Goal: Task Accomplishment & Management: Use online tool/utility

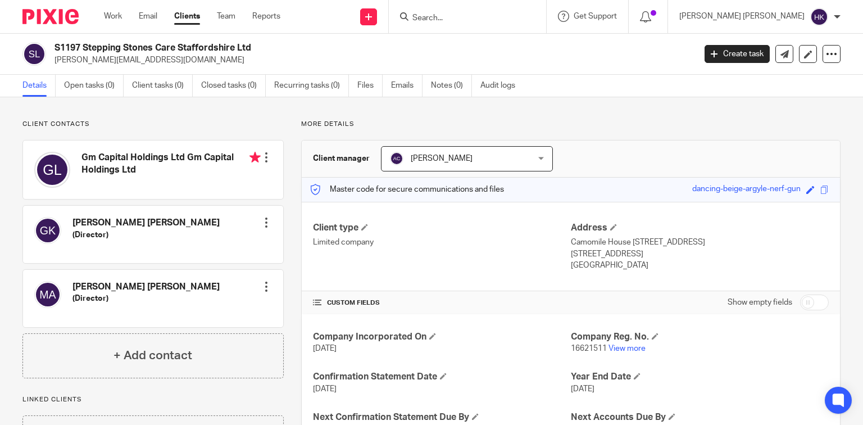
click at [65, 19] on img at bounding box center [50, 16] width 56 height 15
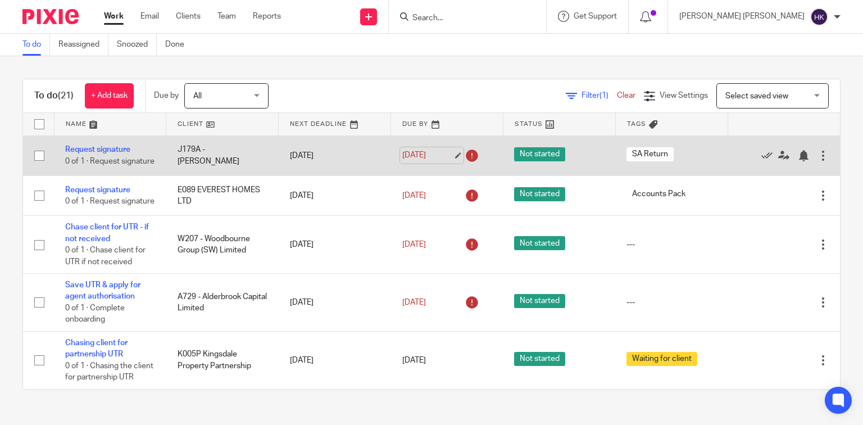
click at [402, 161] on link "8 Jul 2025" at bounding box center [427, 155] width 51 height 12
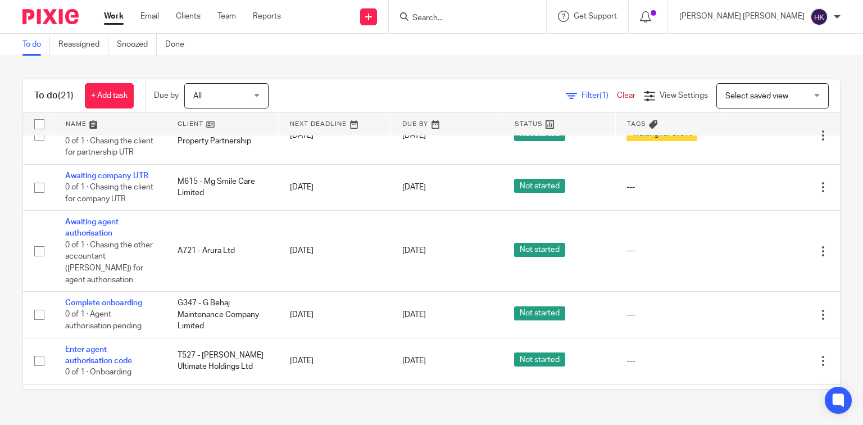
scroll to position [270, 0]
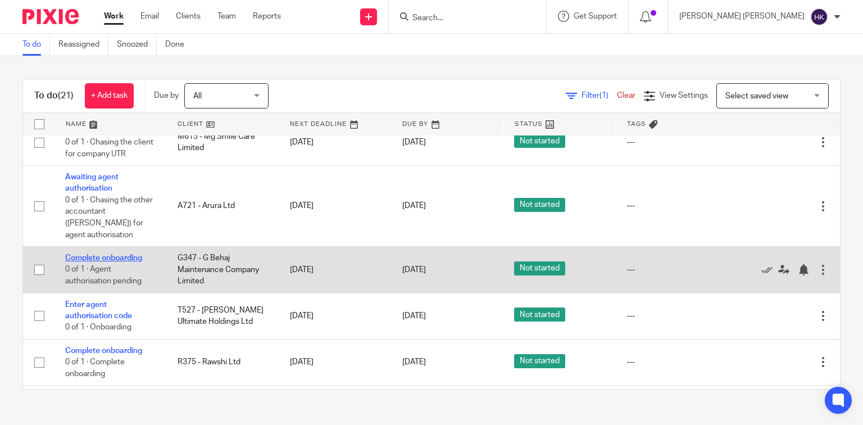
click at [113, 262] on link "Complete onboarding" at bounding box center [103, 258] width 77 height 8
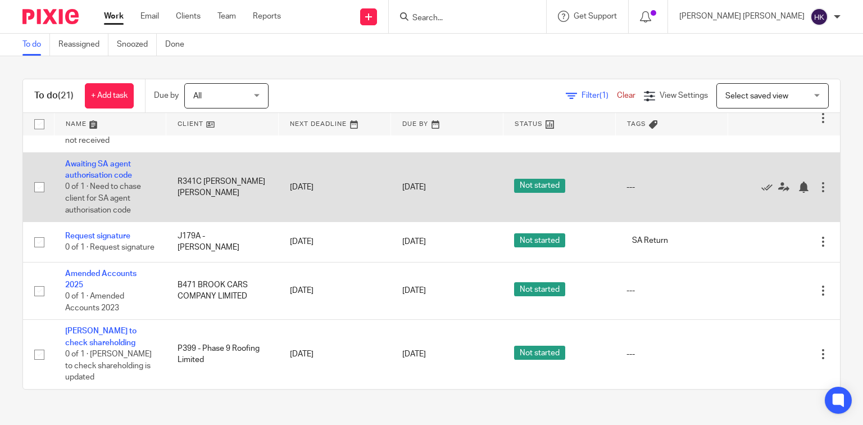
scroll to position [1016, 0]
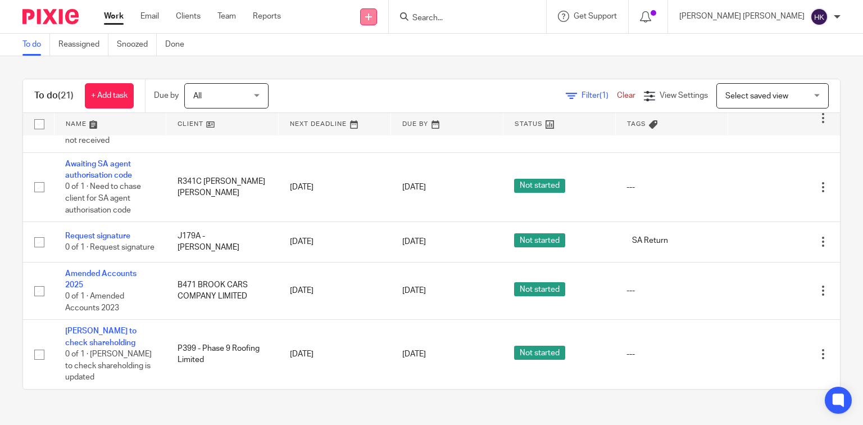
click at [377, 16] on link at bounding box center [368, 16] width 17 height 17
click at [450, 68] on link "Create task" at bounding box center [447, 69] width 79 height 16
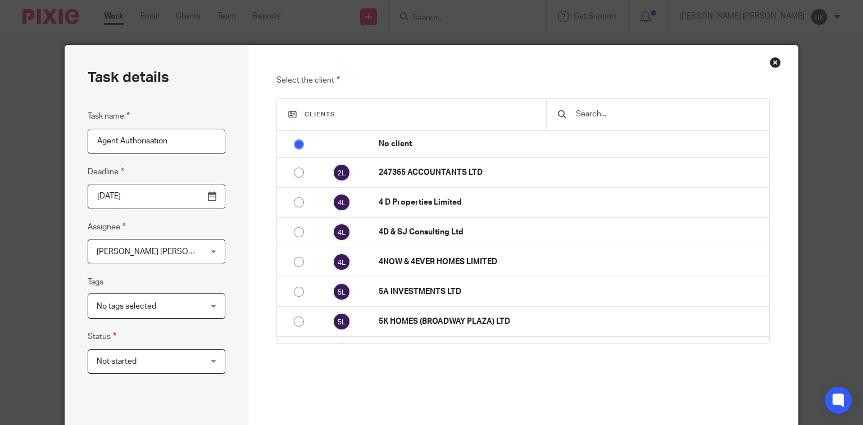
type input "Agent Authorisation"
click at [208, 193] on input "2025-09-22" at bounding box center [157, 196] width 138 height 25
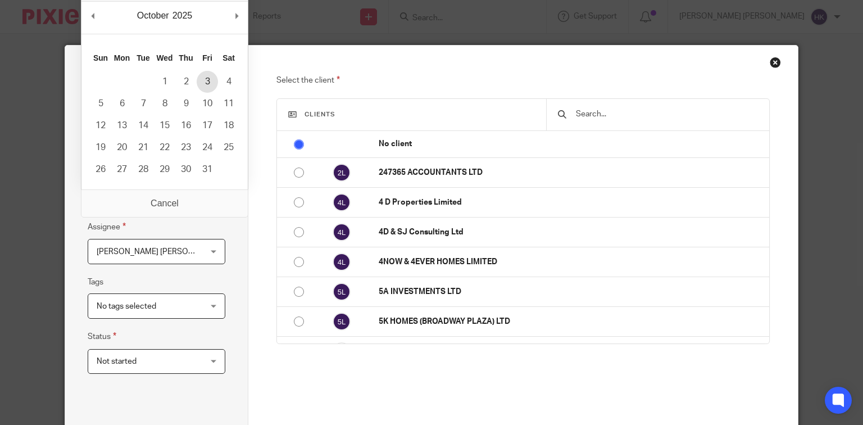
type input "2025-10-03"
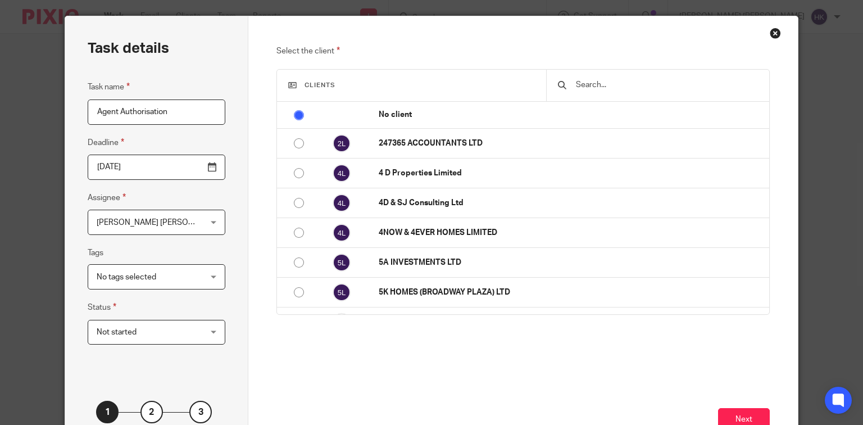
scroll to position [45, 0]
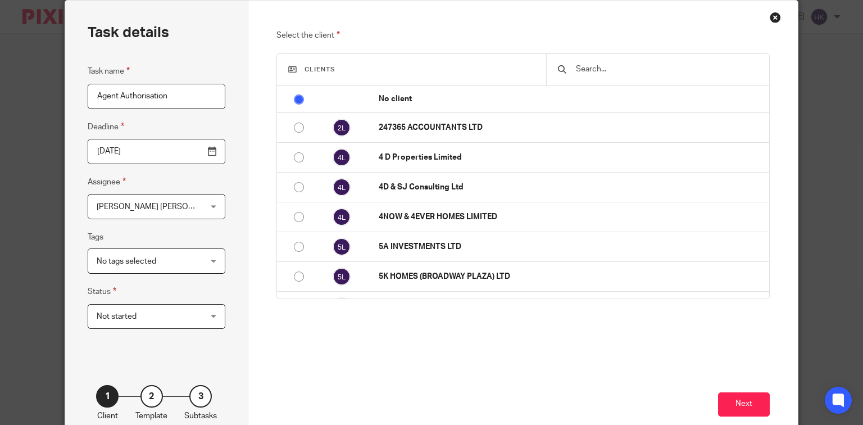
click at [155, 320] on span "Not started" at bounding box center [148, 317] width 102 height 24
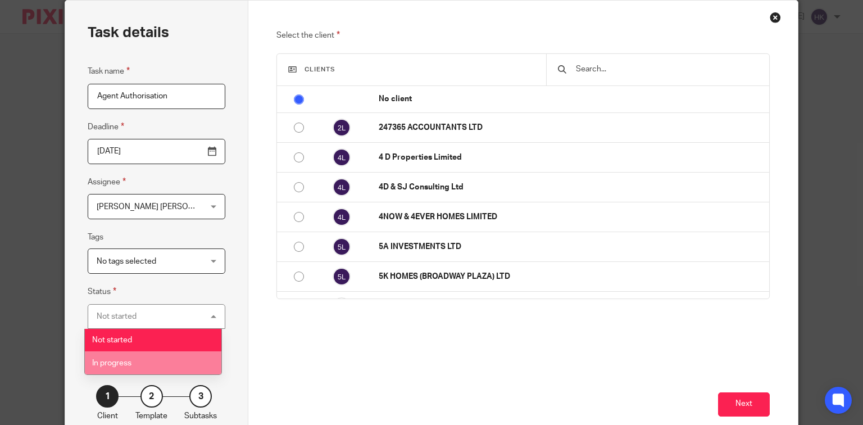
click at [128, 358] on li "In progress" at bounding box center [153, 362] width 137 height 23
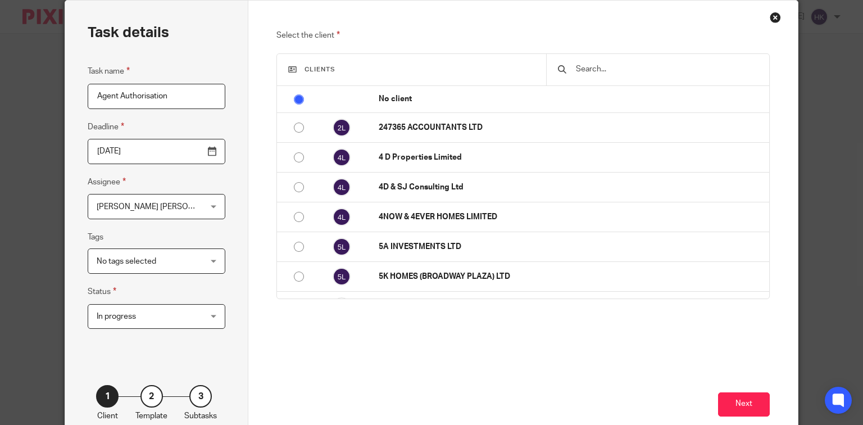
click at [598, 69] on input "text" at bounding box center [666, 69] width 183 height 12
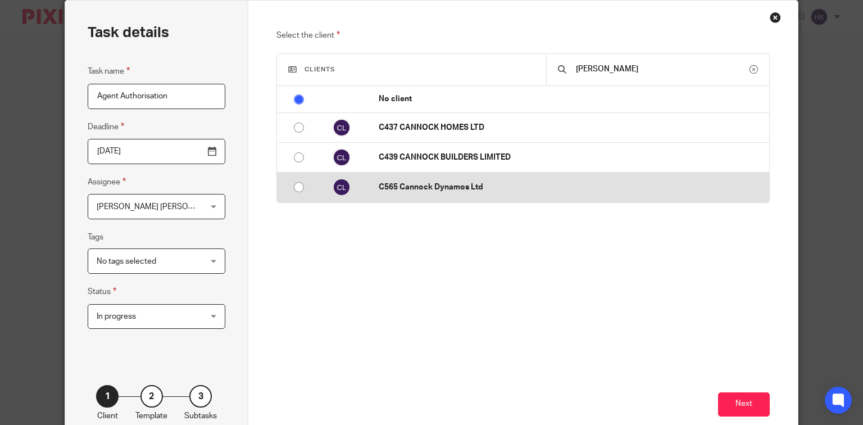
type input "cann"
click at [465, 188] on p "C565 Cannock Dynamos Ltd" at bounding box center [571, 186] width 384 height 11
radio input "false"
radio input "true"
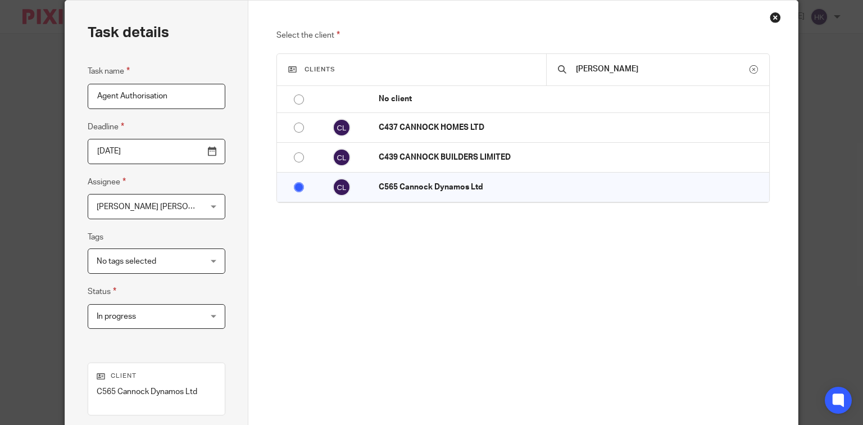
click at [534, 266] on div "Select the client Clients cann No client 247365 ACCOUNTANTS LTD 4 D Properties …" at bounding box center [522, 189] width 493 height 320
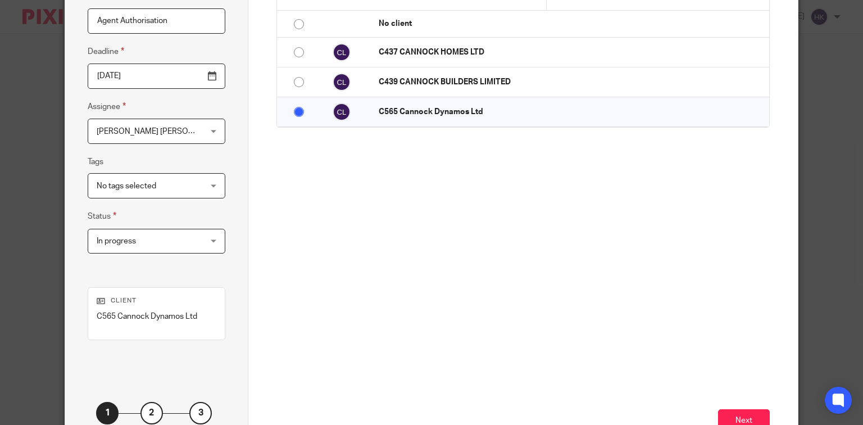
scroll to position [201, 0]
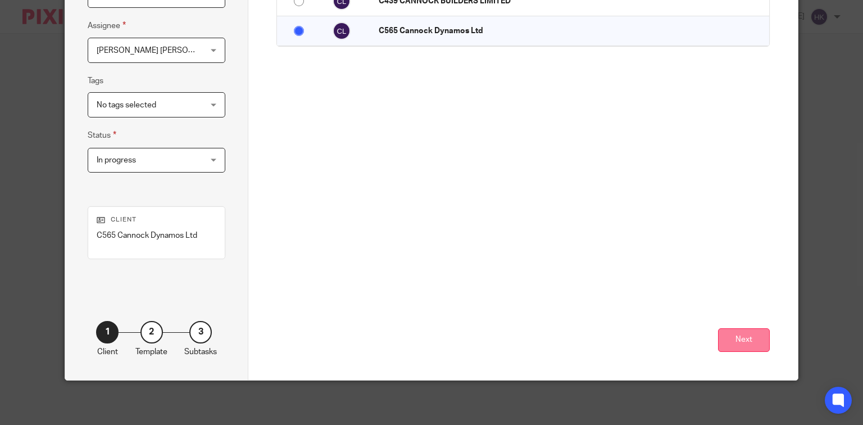
click at [744, 344] on button "Next" at bounding box center [744, 340] width 52 height 24
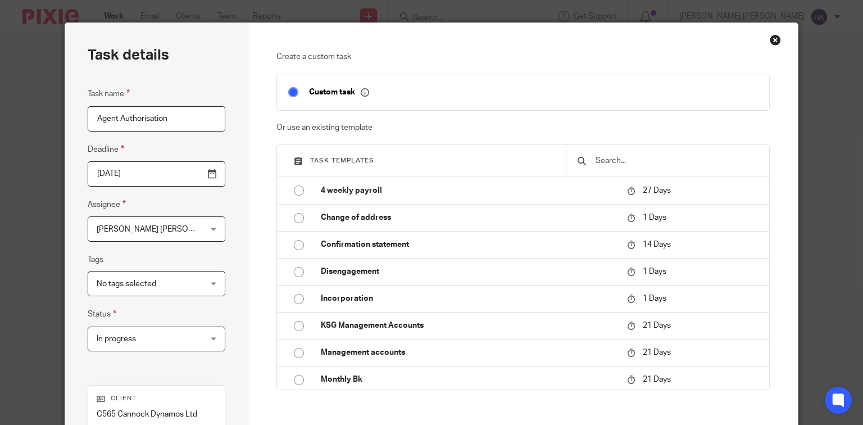
scroll to position [21, 0]
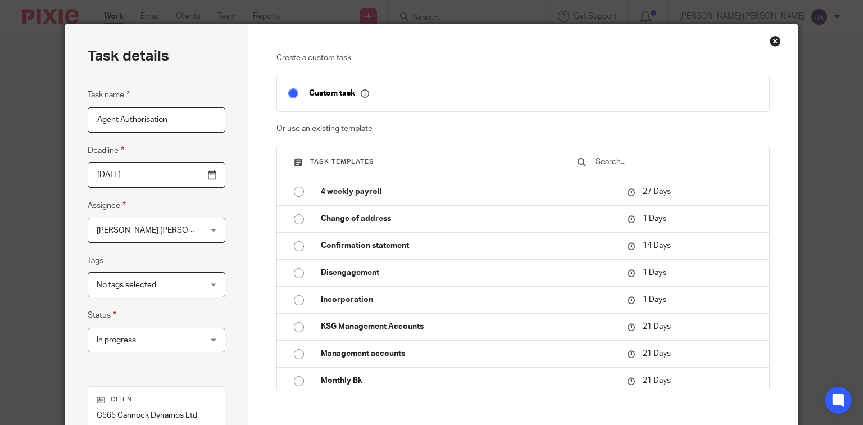
click at [619, 157] on input "text" at bounding box center [676, 162] width 164 height 12
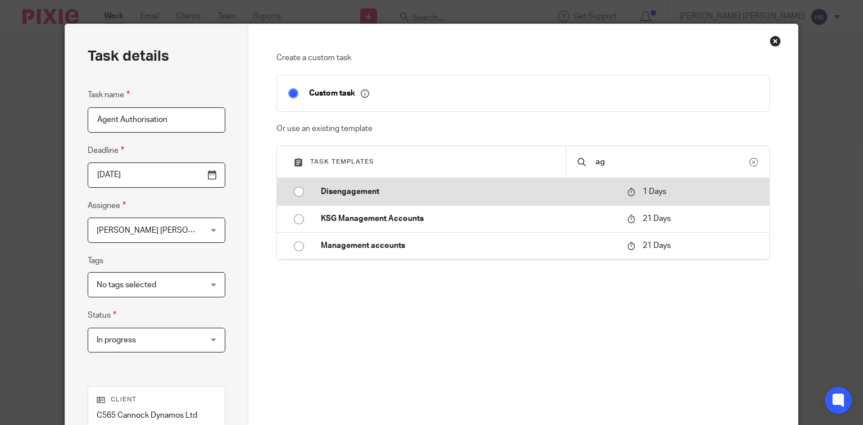
type input "a"
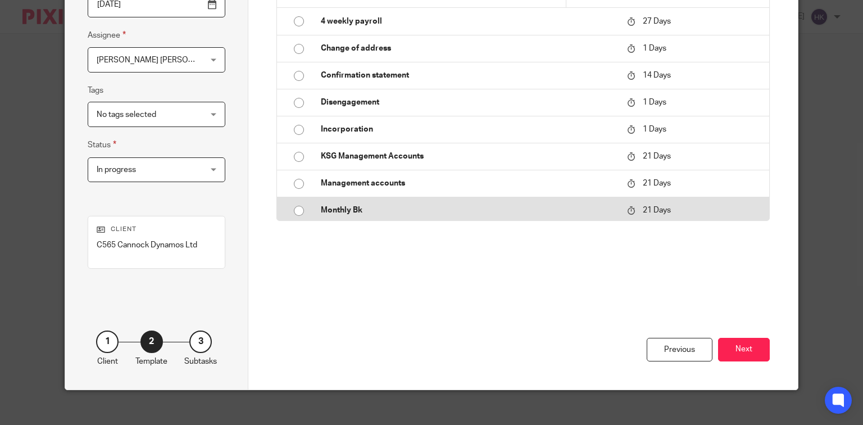
scroll to position [201, 0]
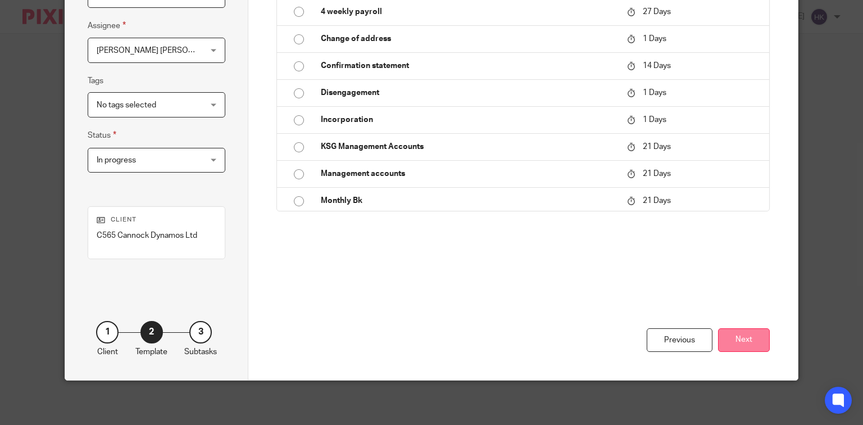
click at [746, 341] on button "Next" at bounding box center [744, 340] width 52 height 24
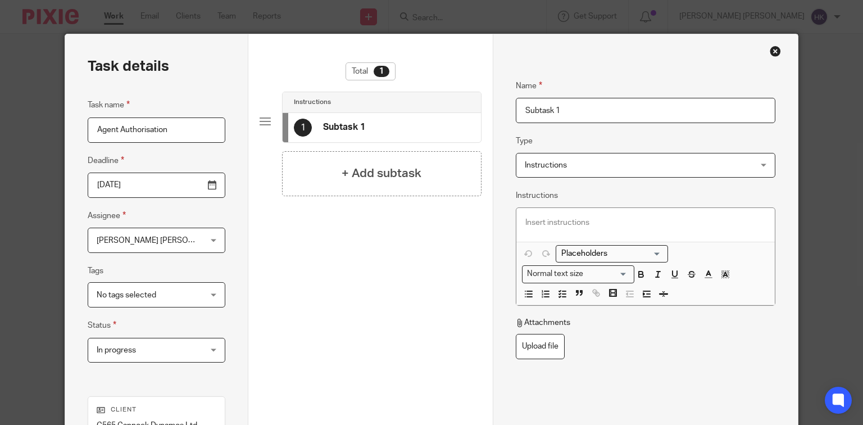
scroll to position [0, 0]
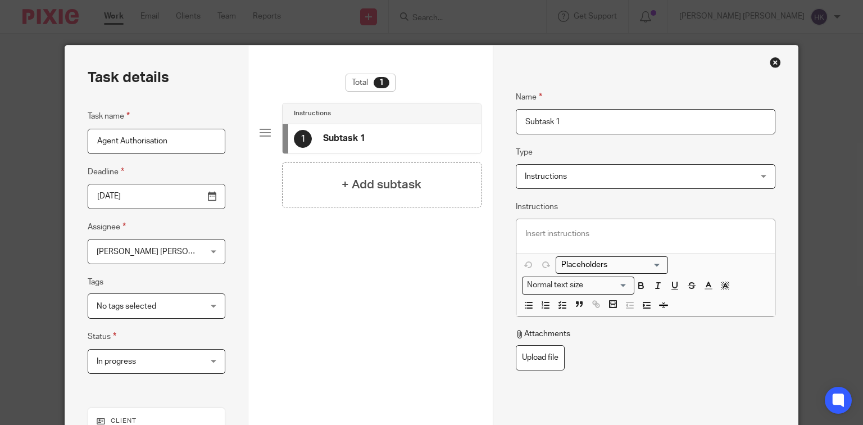
click at [551, 124] on input "Subtask 1" at bounding box center [646, 121] width 260 height 25
click at [575, 122] on input "Subtask 1" at bounding box center [646, 121] width 260 height 25
drag, startPoint x: 575, startPoint y: 122, endPoint x: 435, endPoint y: 117, distance: 140.0
click at [437, 117] on div "Task details Task name Agent Authorisation Deadline 2025-10-03 Assignee Harman …" at bounding box center [431, 313] width 733 height 535
type input "Agent Authorisation"
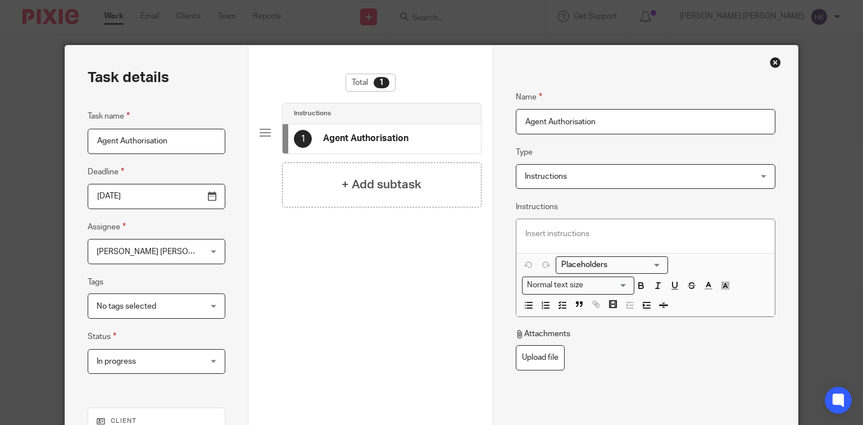
click at [584, 178] on span "Instructions" at bounding box center [625, 177] width 200 height 24
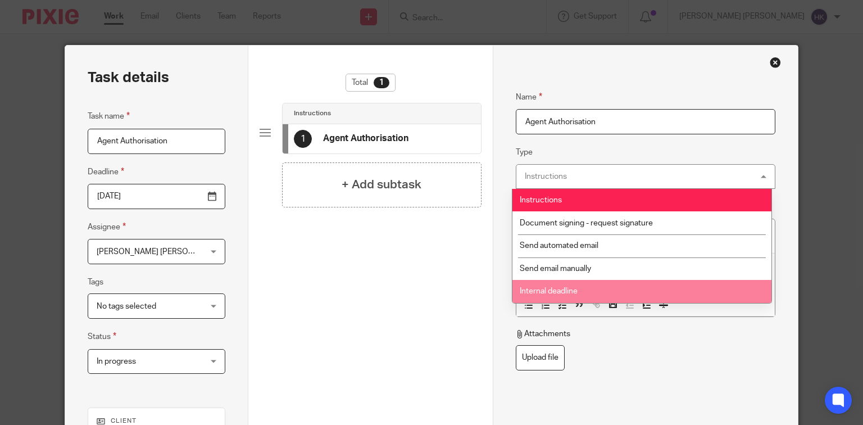
click at [679, 364] on fieldset "Attachments Upload file" at bounding box center [646, 349] width 260 height 42
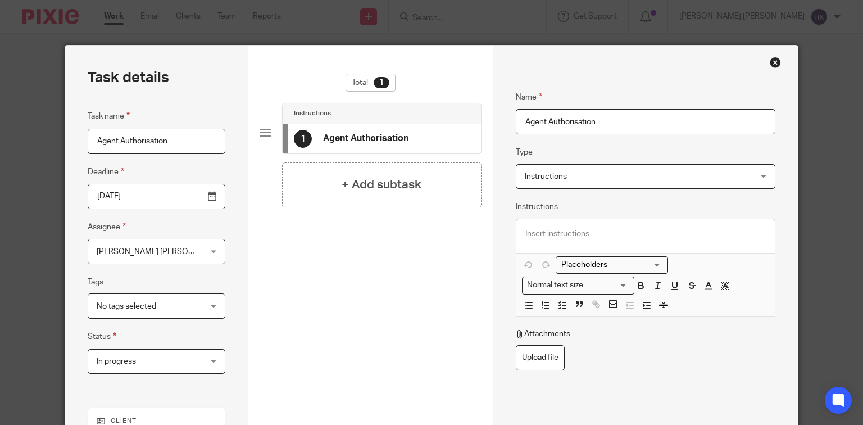
click at [581, 175] on span "Instructions" at bounding box center [625, 177] width 200 height 24
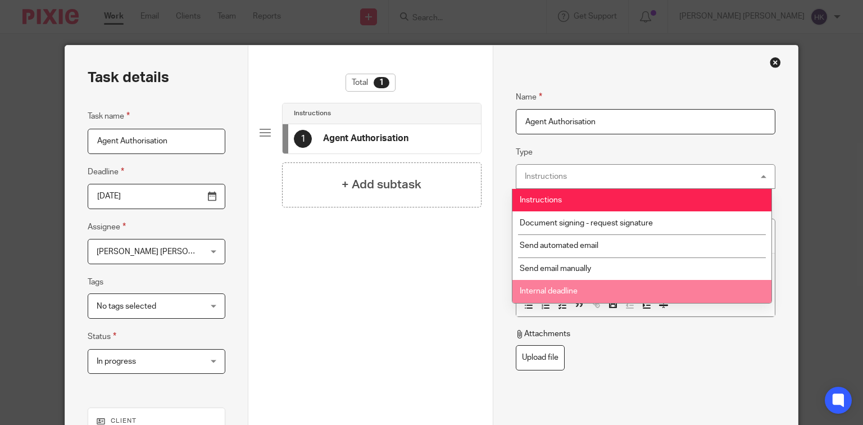
click at [582, 297] on li "Internal deadline" at bounding box center [641, 291] width 259 height 23
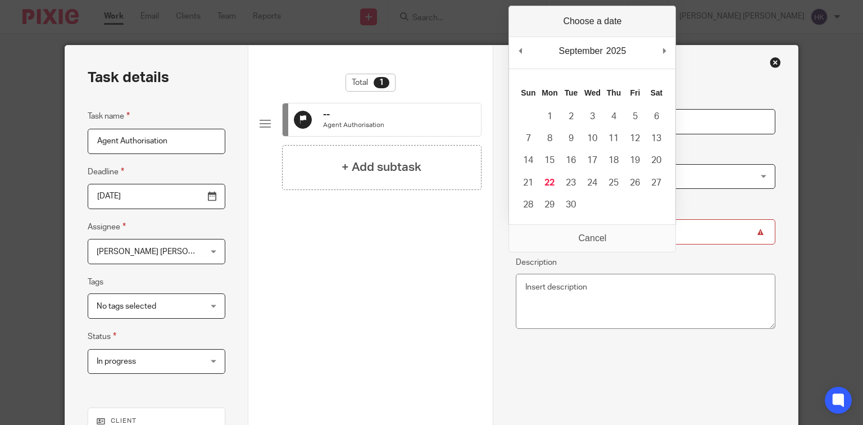
click at [572, 234] on input "Due by" at bounding box center [646, 231] width 260 height 25
type input "2025-10-03"
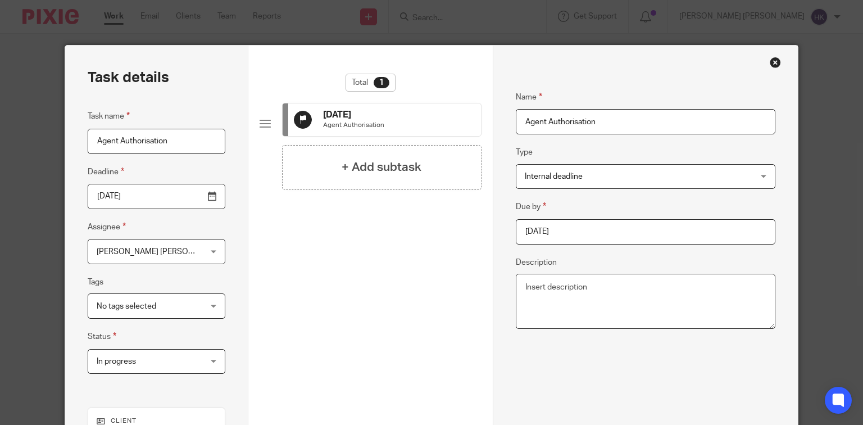
click at [605, 290] on textarea "Description" at bounding box center [646, 301] width 260 height 55
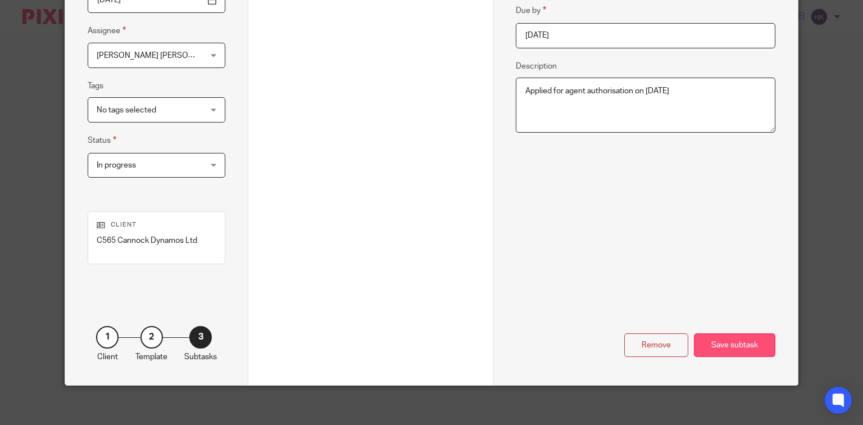
scroll to position [201, 0]
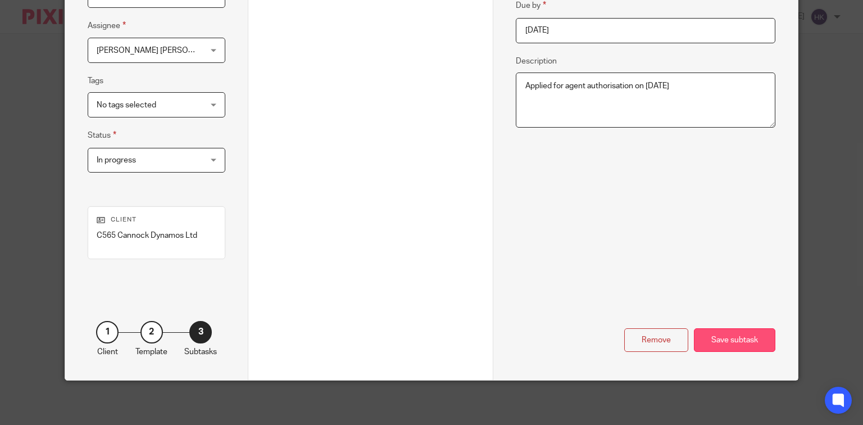
type textarea "Applied for agent authorisation on 22.09.2025"
click at [741, 343] on div "Save subtask" at bounding box center [734, 340] width 81 height 24
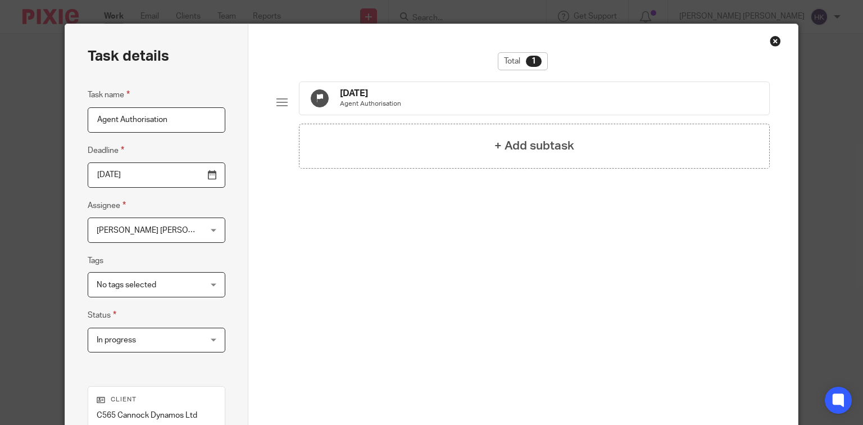
scroll to position [0, 0]
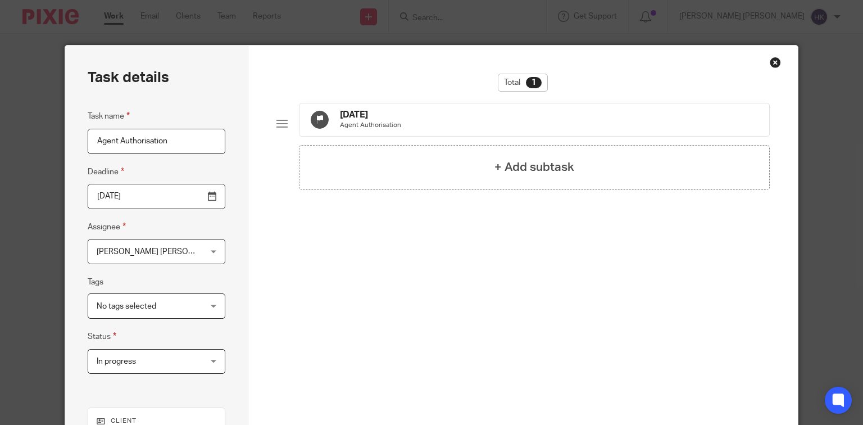
click at [775, 61] on div "Close this dialog window" at bounding box center [775, 62] width 11 height 11
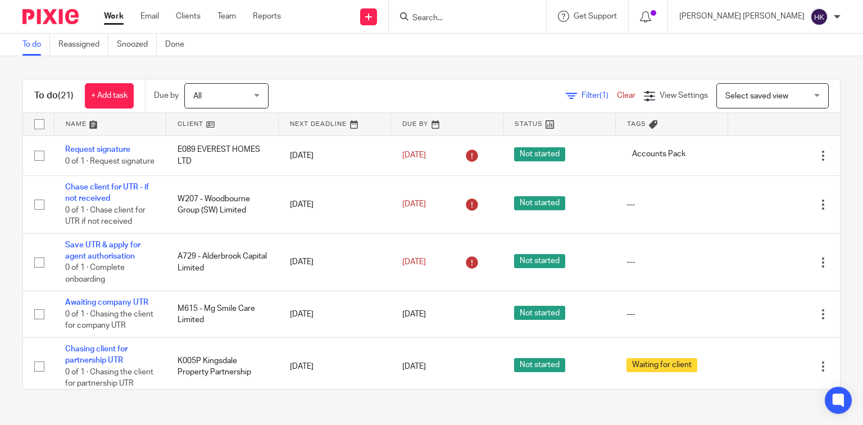
click at [512, 17] on input "Search" at bounding box center [461, 18] width 101 height 10
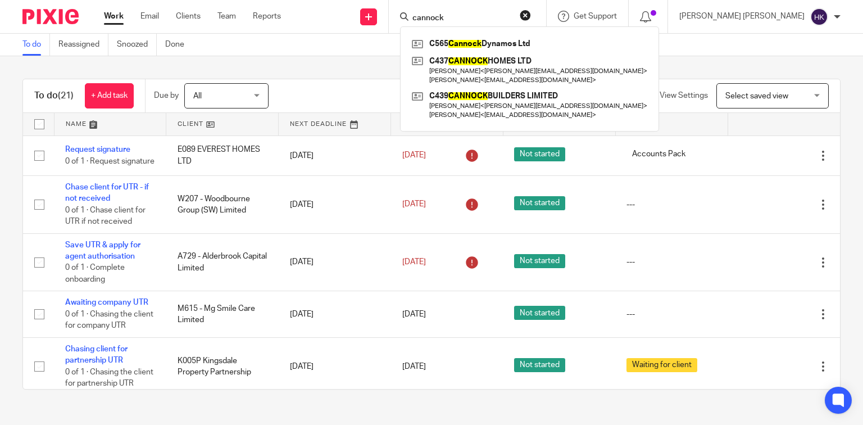
type input "cannock"
click at [354, 70] on div "To do (21) + Add task Due by All All Today Tomorrow This week Next week This mo…" at bounding box center [431, 234] width 863 height 356
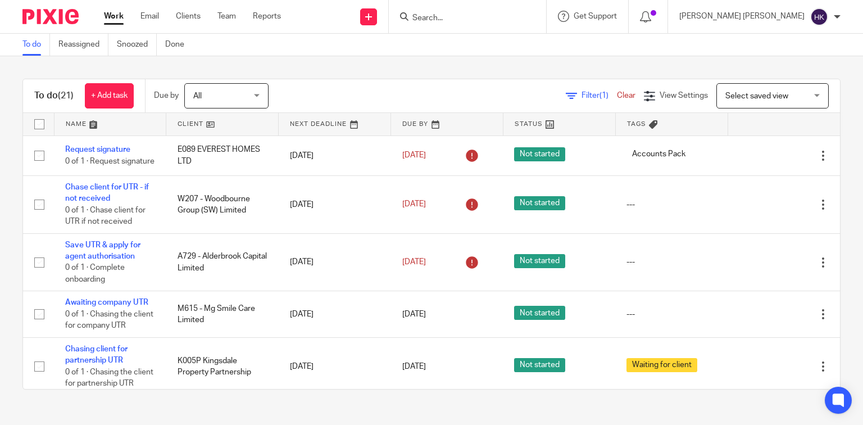
click at [35, 17] on img at bounding box center [50, 16] width 56 height 15
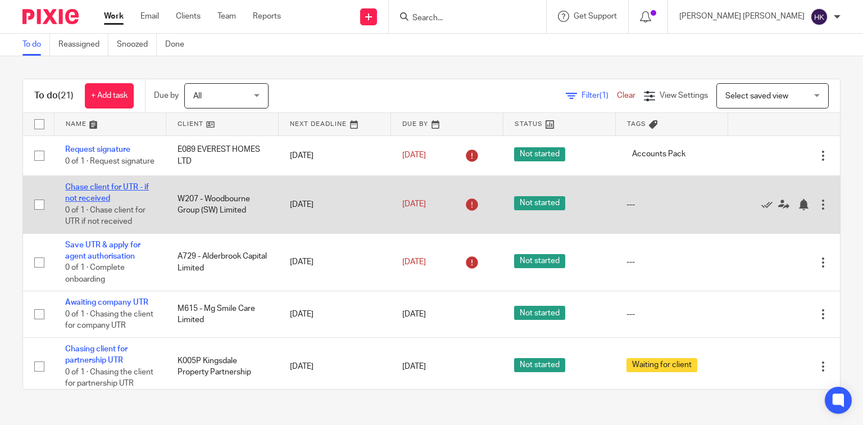
click at [116, 190] on link "Chase client for UTR - if not received" at bounding box center [107, 192] width 84 height 19
click at [134, 204] on td "Chase client for UTR - if not received 0 of 1 · Chase client for UTR if not rec…" at bounding box center [110, 204] width 112 height 58
click at [106, 188] on td "Chase client for UTR - if not received 0 of 1 · Chase client for UTR if not rec…" at bounding box center [110, 204] width 112 height 58
click at [107, 192] on link "Chase client for UTR - if not received" at bounding box center [107, 192] width 84 height 19
click at [89, 193] on link "Chase client for UTR - if not received" at bounding box center [107, 192] width 84 height 19
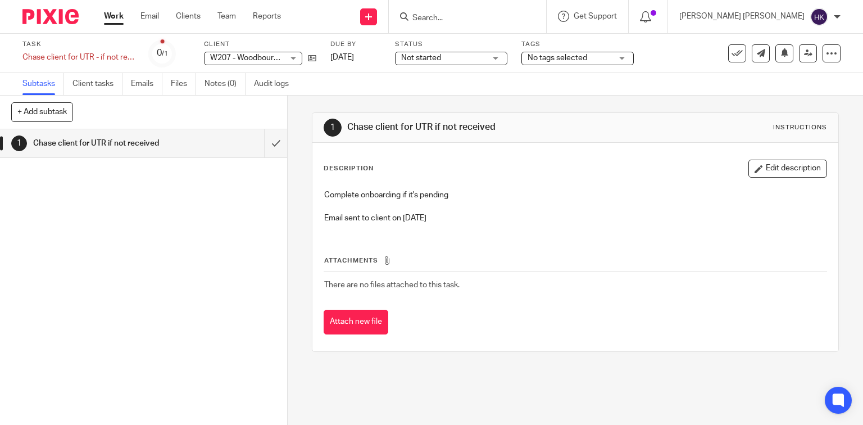
click at [292, 57] on div "W207 - Woodbourne Group (SW) Limited W207 - Woodbourne Group (SW) Limited" at bounding box center [253, 58] width 98 height 13
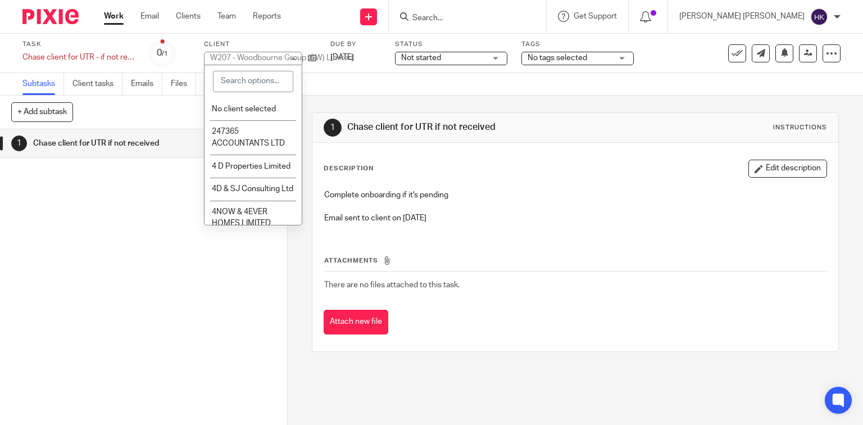
click at [292, 57] on div "W207 - Woodbourne Group (SW) Limited" at bounding box center [281, 58] width 143 height 8
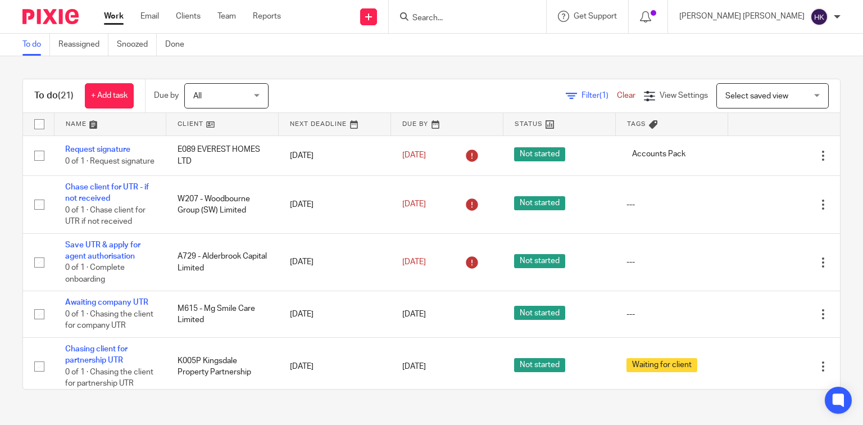
click at [512, 18] on input "Search" at bounding box center [461, 18] width 101 height 10
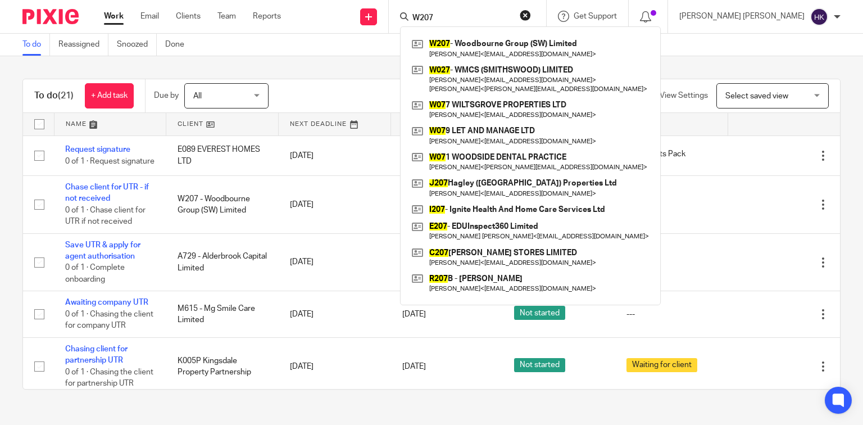
type input "W207"
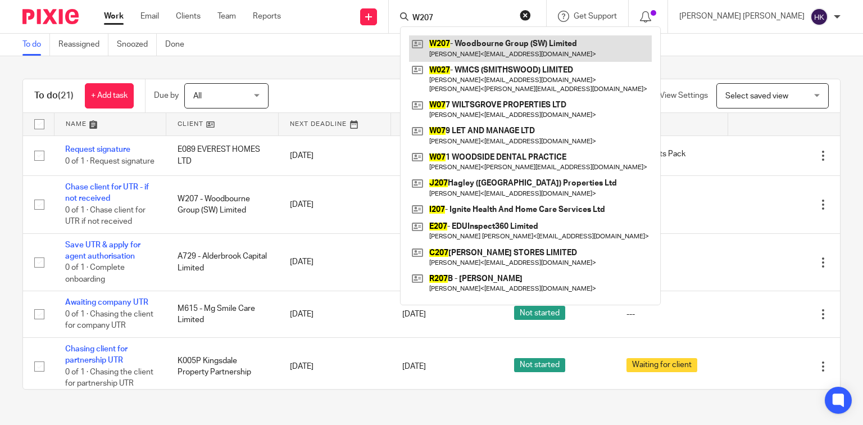
click at [561, 54] on link at bounding box center [530, 48] width 243 height 26
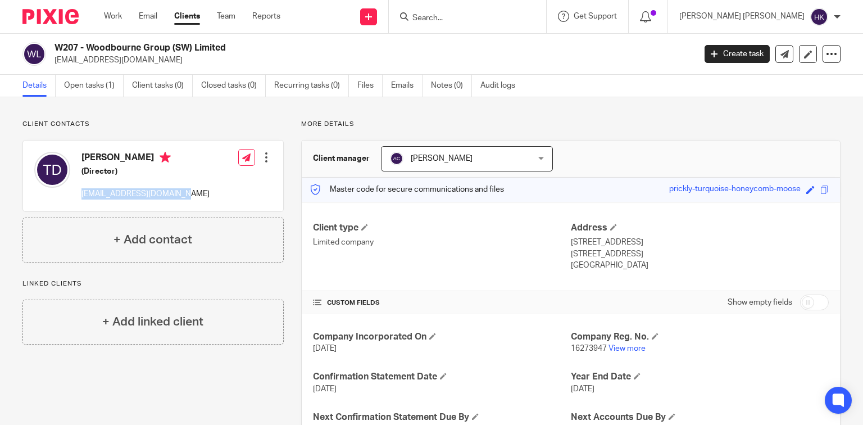
drag, startPoint x: 184, startPoint y: 195, endPoint x: 80, endPoint y: 202, distance: 104.2
click at [80, 202] on div "[PERSON_NAME] (Director) [EMAIL_ADDRESS][DOMAIN_NAME]" at bounding box center [121, 176] width 175 height 60
copy p "[EMAIL_ADDRESS][DOMAIN_NAME]"
drag, startPoint x: 254, startPoint y: 49, endPoint x: 54, endPoint y: 40, distance: 200.2
click at [54, 40] on div "W207 - Woodbourne Group (SW) Limited [EMAIL_ADDRESS][DOMAIN_NAME] Create task U…" at bounding box center [431, 54] width 863 height 41
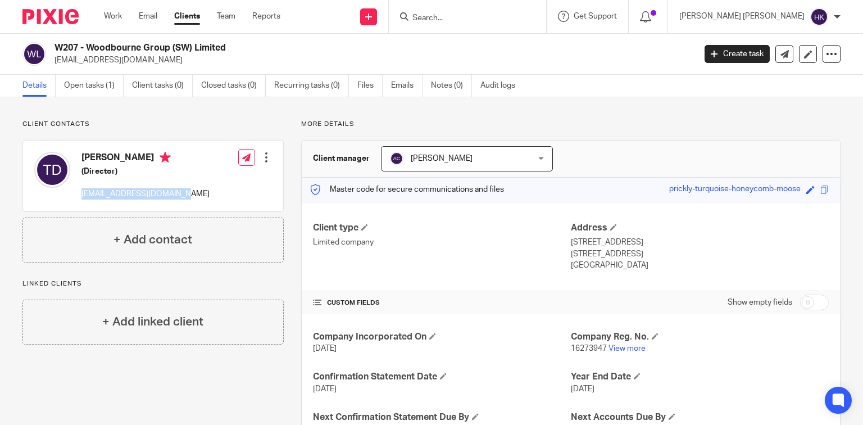
copy h2 "W207 - Woodbourne Group (SW) Limited"
